Goal: Information Seeking & Learning: Learn about a topic

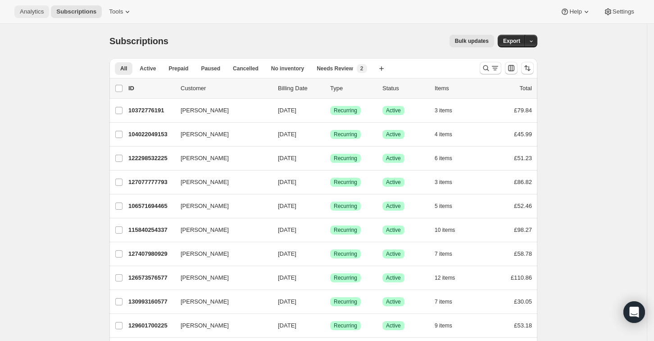
click at [41, 13] on span "Analytics" at bounding box center [32, 11] width 24 height 7
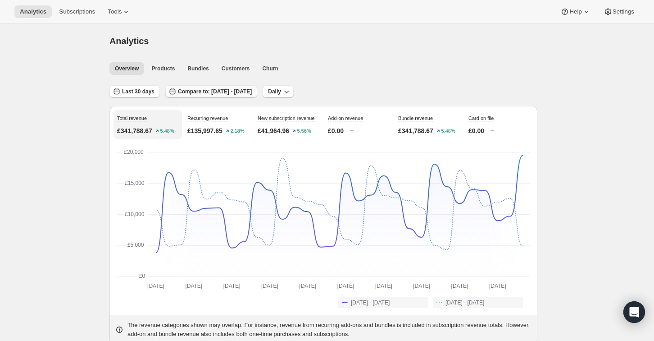
scroll to position [15, 0]
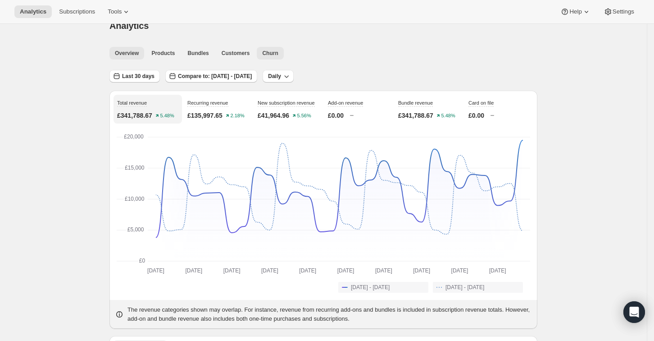
click at [272, 52] on span "Churn" at bounding box center [270, 53] width 16 height 7
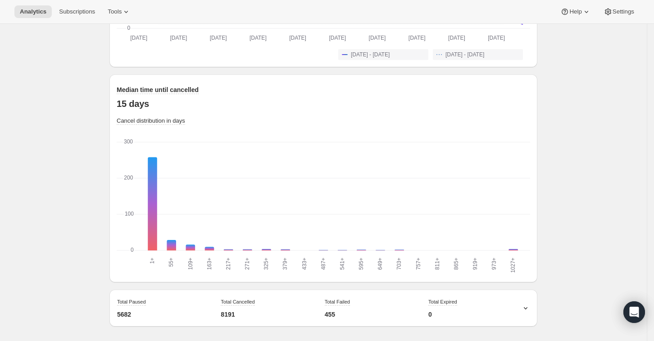
scroll to position [611, 0]
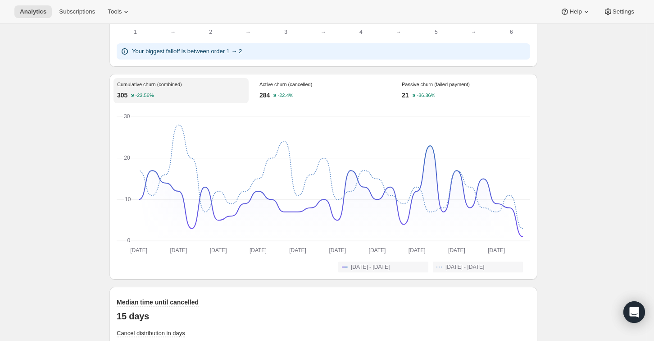
click at [410, 96] on div "Passive churn (failed payment) 21 -36.36%" at bounding box center [465, 90] width 135 height 25
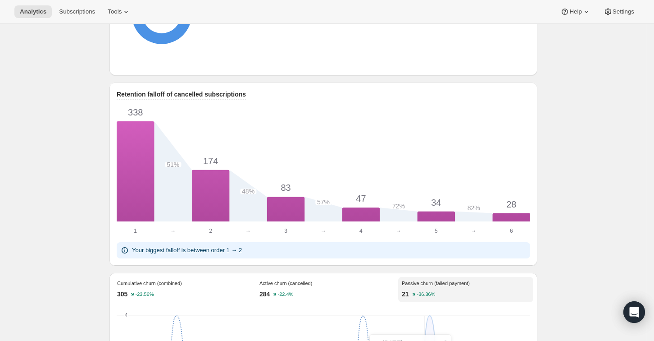
scroll to position [0, 0]
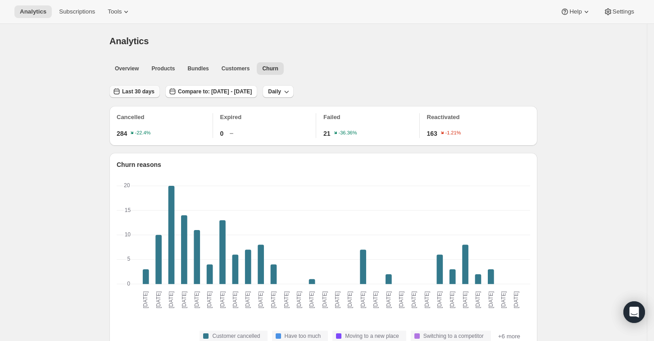
click at [133, 93] on span "Last 30 days" at bounding box center [138, 91] width 32 height 7
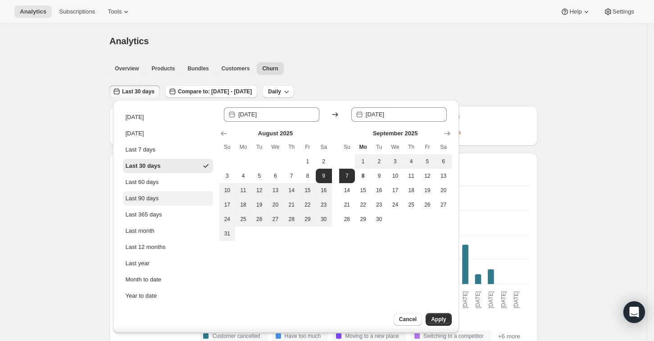
click at [148, 203] on button "Last 90 days" at bounding box center [168, 198] width 90 height 14
type input "[DATE]"
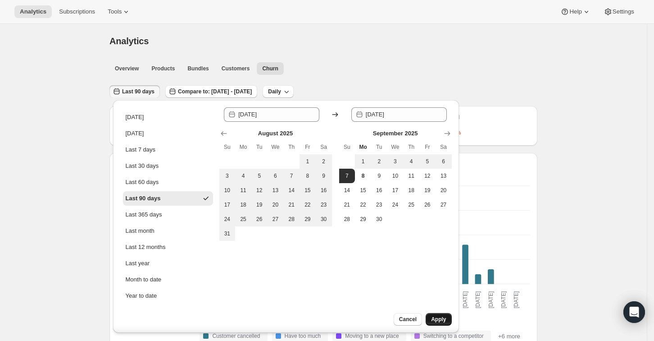
click at [440, 323] on button "Apply" at bounding box center [439, 319] width 26 height 13
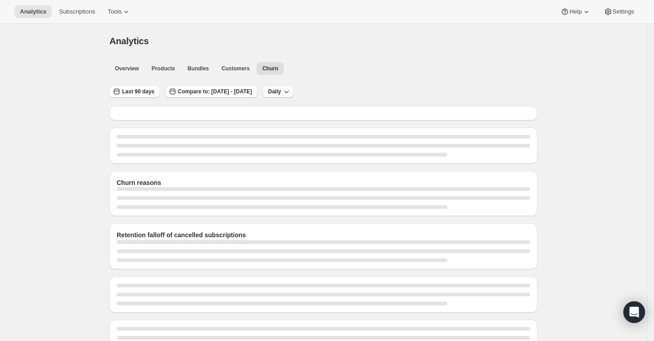
click at [291, 92] on icon "button" at bounding box center [286, 91] width 9 height 9
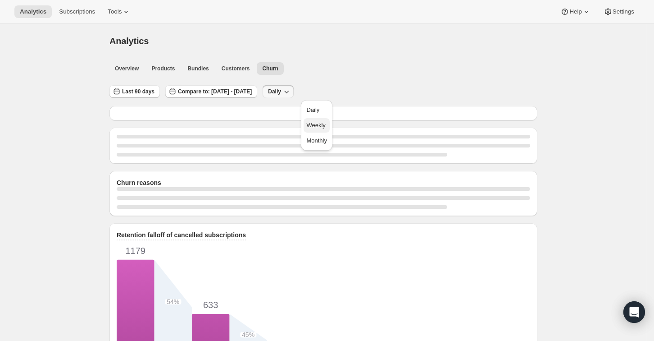
click at [327, 121] on span "Weekly" at bounding box center [316, 125] width 21 height 9
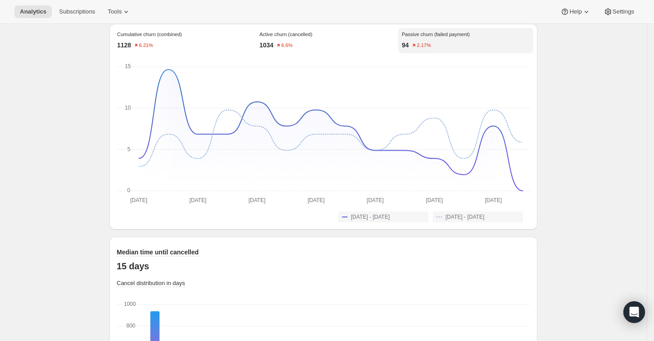
scroll to position [661, 0]
click at [346, 50] on div "1034 6.6%" at bounding box center [324, 45] width 128 height 9
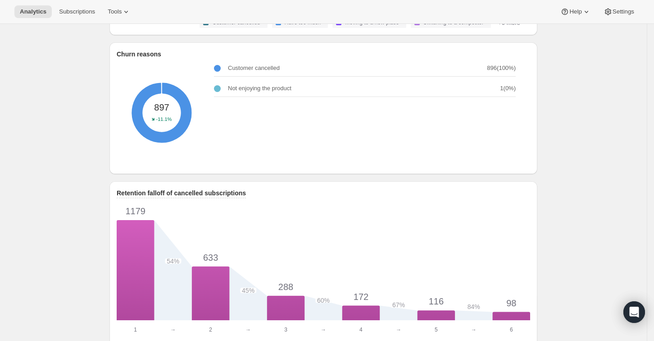
scroll to position [0, 0]
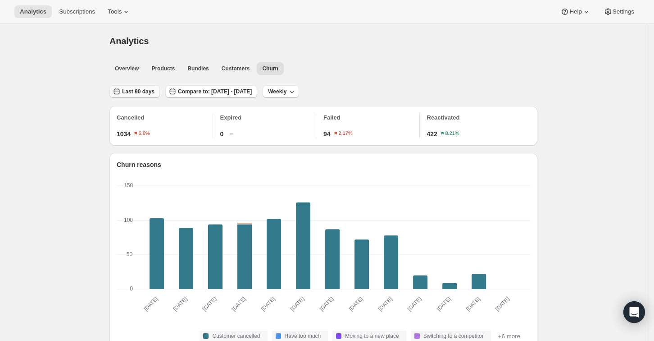
click at [139, 95] on button "Last 90 days" at bounding box center [135, 91] width 50 height 13
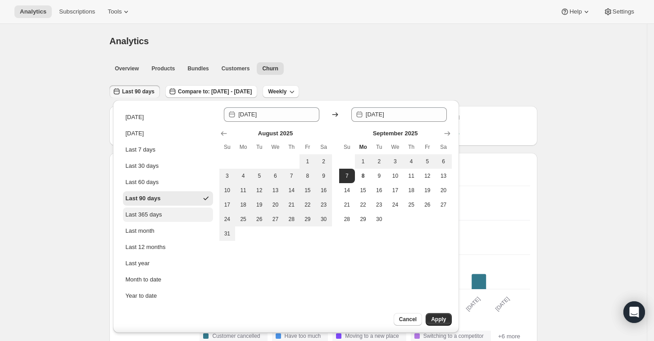
click at [156, 215] on div "Last 365 days" at bounding box center [144, 214] width 37 height 9
type input "[DATE]"
click at [433, 320] on span "Apply" at bounding box center [438, 318] width 15 height 7
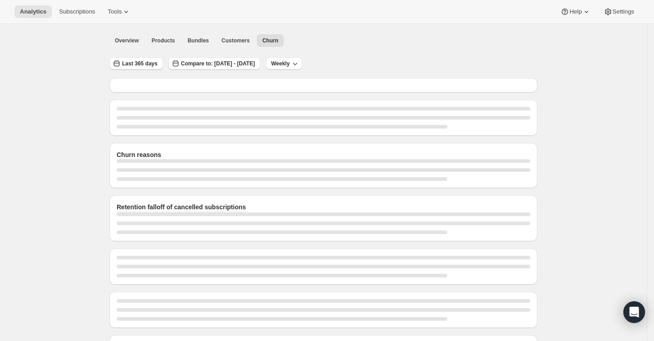
scroll to position [81, 0]
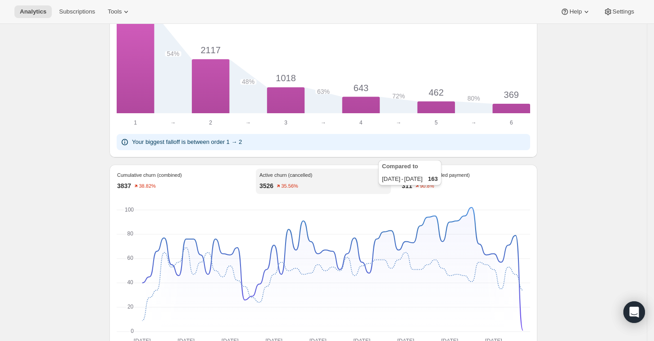
click at [431, 189] on div "Compared to [DATE] - [DATE] 163" at bounding box center [410, 174] width 67 height 32
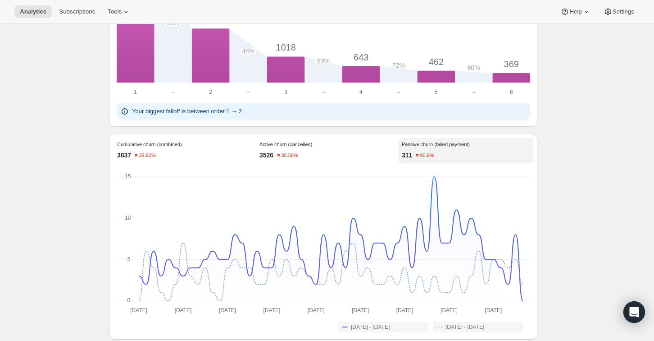
scroll to position [614, 0]
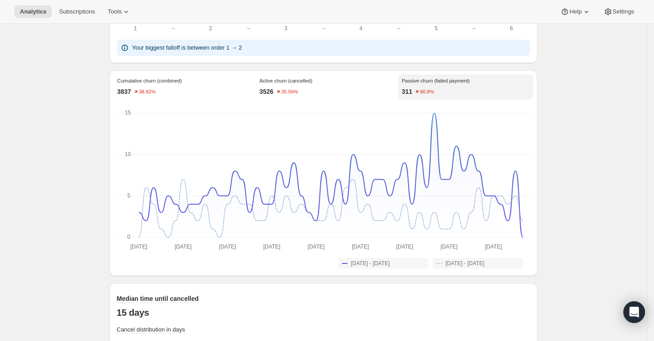
click at [306, 77] on div "Cancelled 3526 35.56% Expired 0 Failed 311 90.8% Reactivated 1372 91.35% Churn …" at bounding box center [324, 9] width 428 height 1050
click at [310, 83] on p "Active churn (cancelled)" at bounding box center [324, 80] width 128 height 5
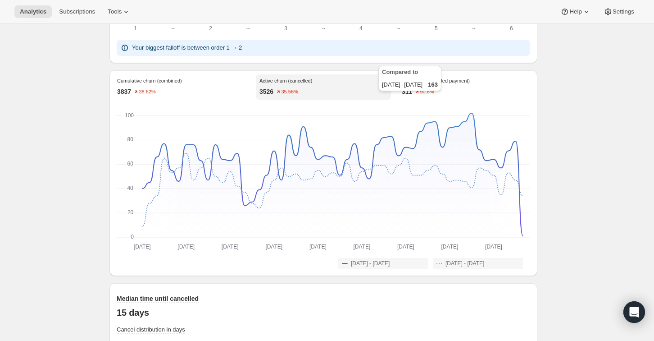
click at [439, 94] on div "Compared to [DATE] - [DATE] 163" at bounding box center [410, 80] width 67 height 32
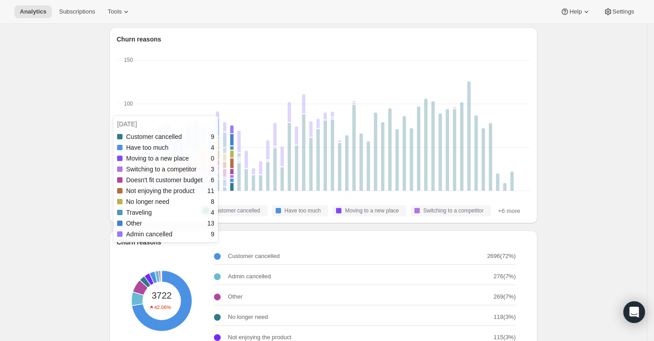
scroll to position [0, 0]
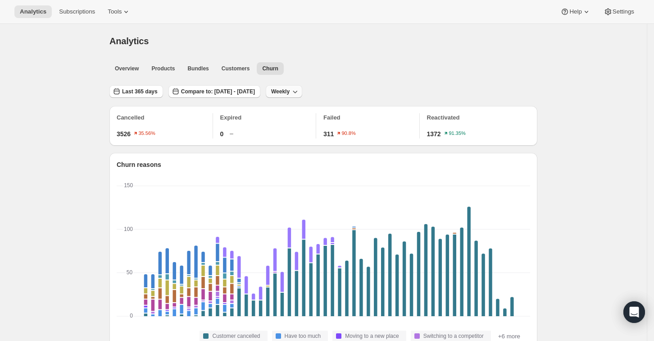
click at [290, 92] on span "Weekly" at bounding box center [280, 91] width 18 height 7
click at [329, 141] on span "Monthly" at bounding box center [324, 140] width 21 height 7
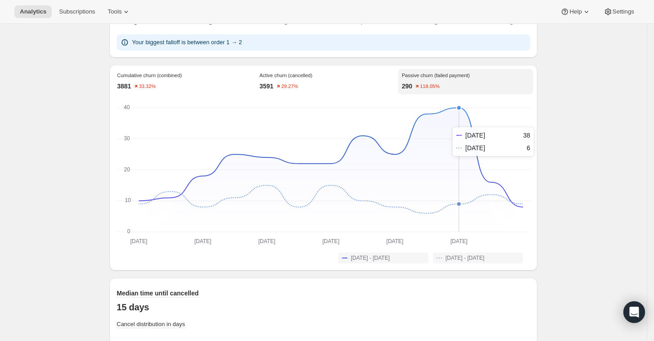
scroll to position [571, 0]
